Goal: Information Seeking & Learning: Learn about a topic

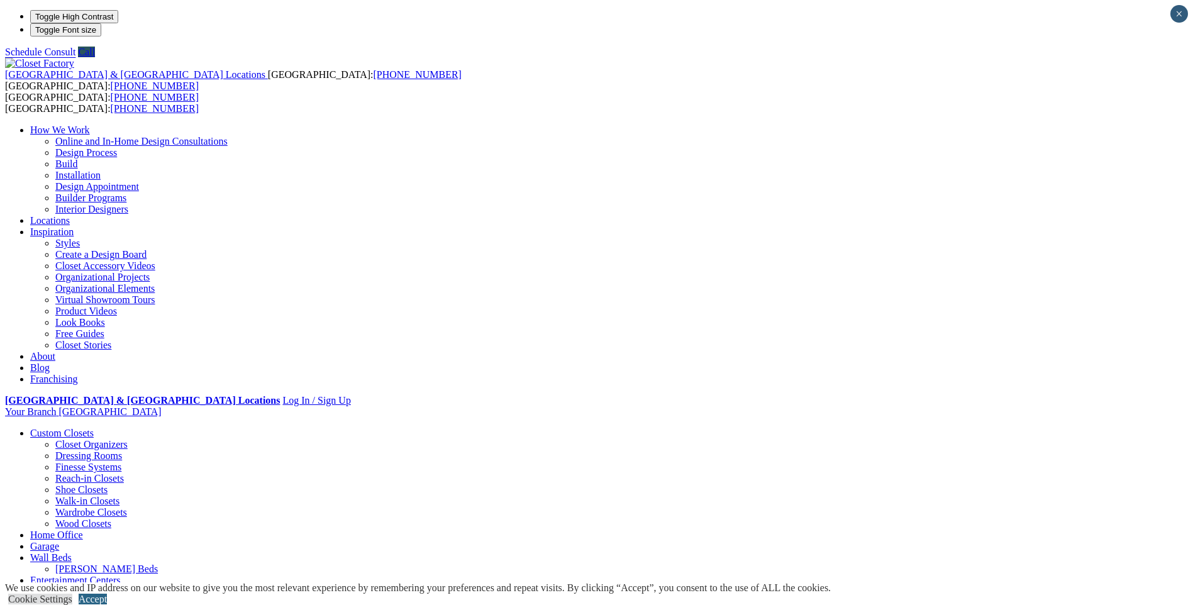
click at [107, 594] on link "Accept" at bounding box center [93, 599] width 28 height 11
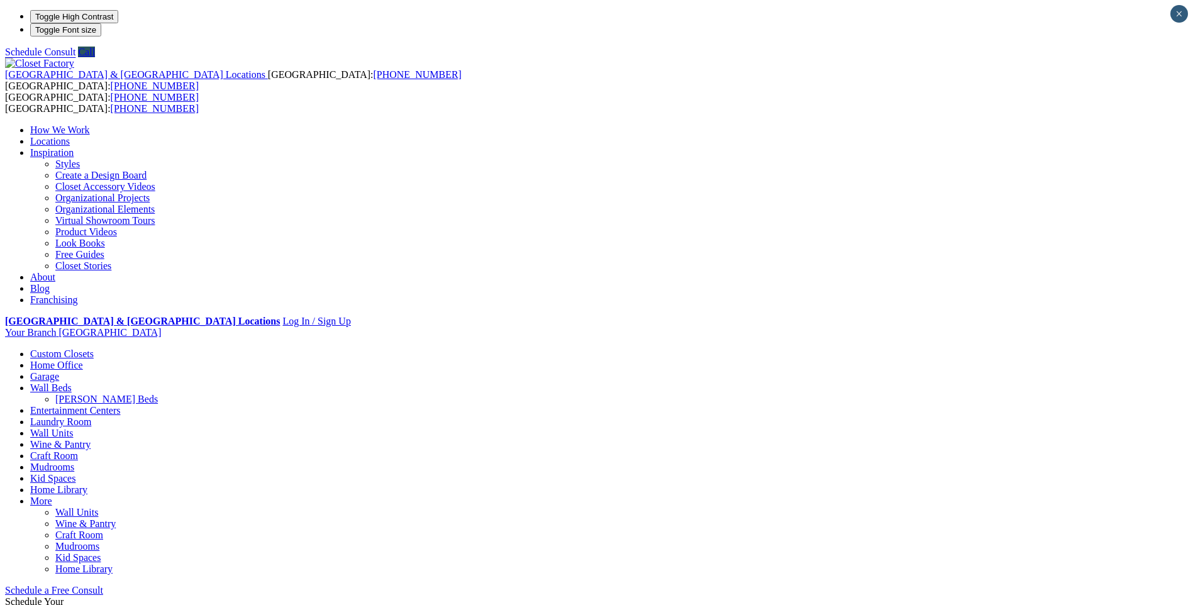
click at [780, 125] on ul "How We Work Online and In-Home Design Consultations Design Process Build Instal…" at bounding box center [596, 215] width 1183 height 181
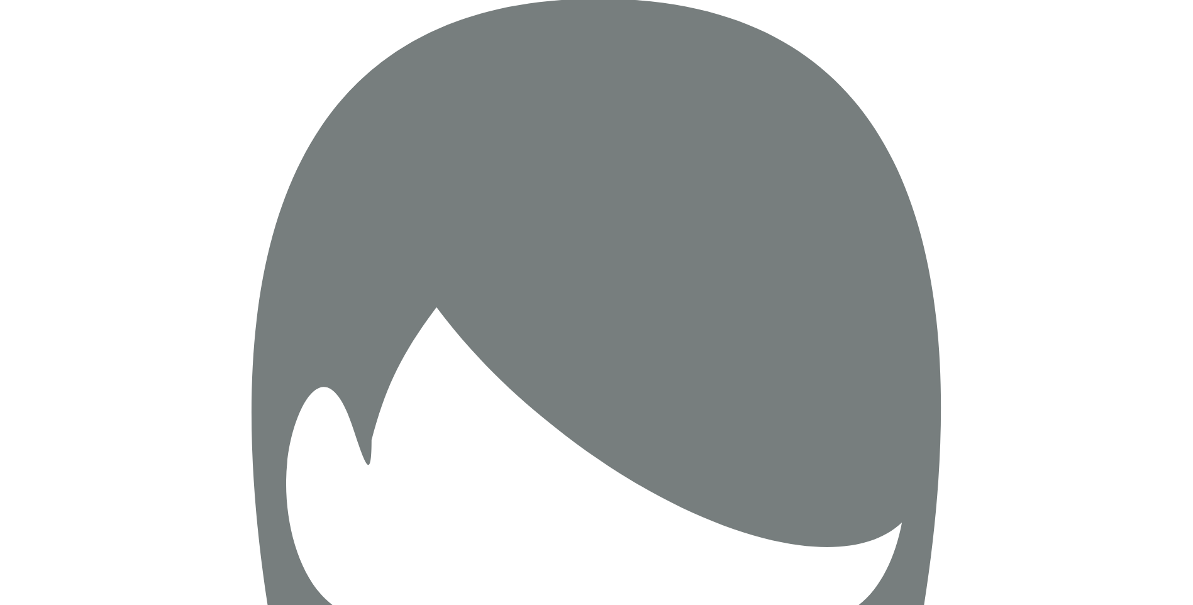
scroll to position [2075, 0]
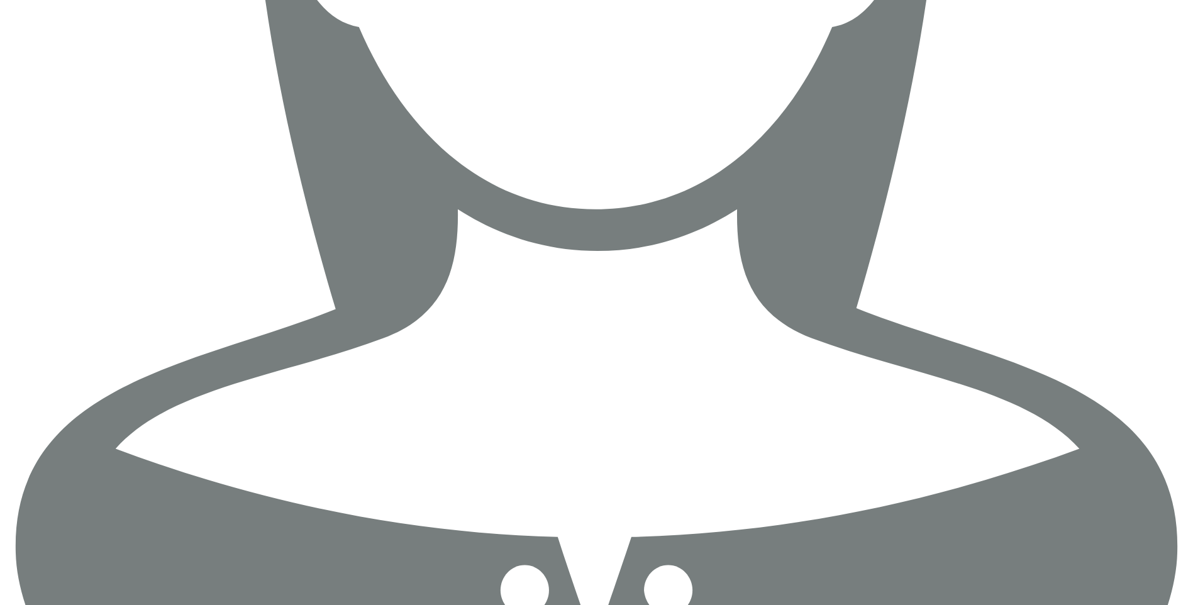
scroll to position [2264, 0]
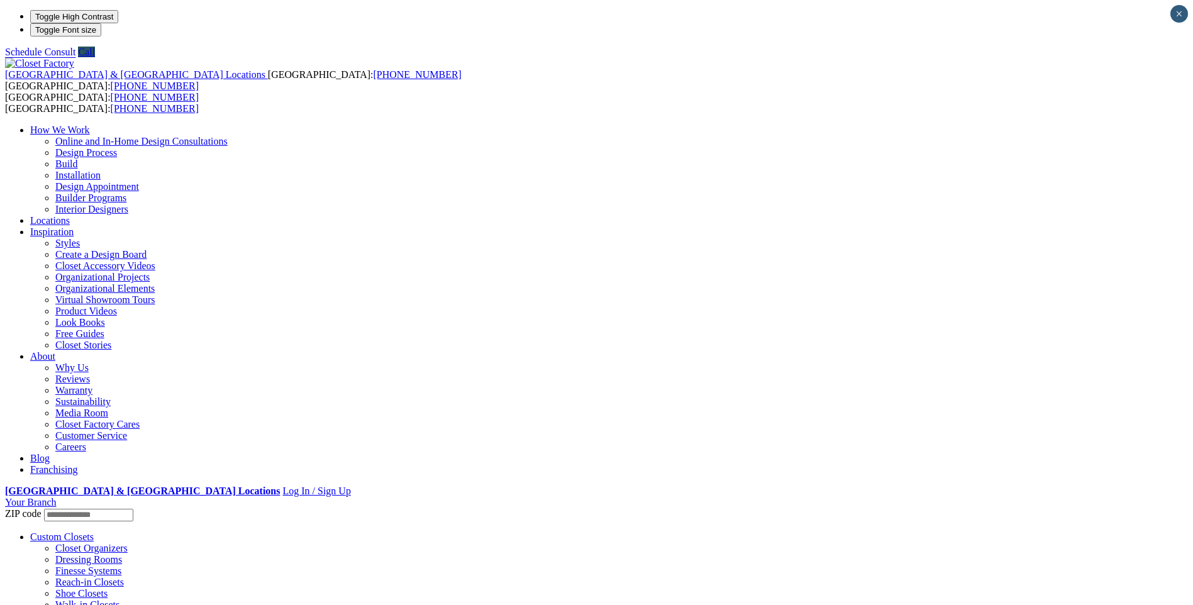
scroll to position [1025, 0]
